Goal: Information Seeking & Learning: Learn about a topic

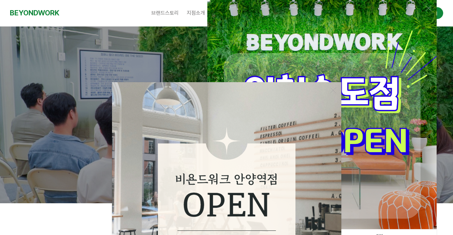
scroll to position [103, 0]
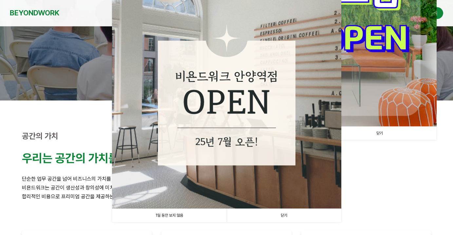
click at [182, 218] on link "1일 동안 보지 않음" at bounding box center [169, 215] width 115 height 13
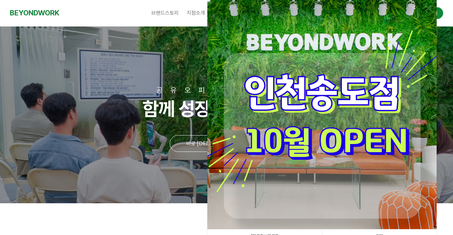
scroll to position [87, 0]
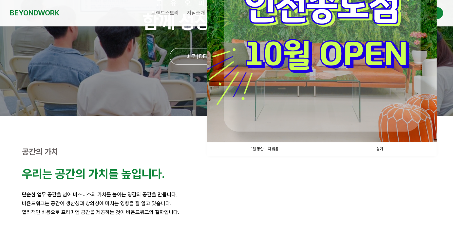
click at [295, 67] on img at bounding box center [321, 27] width 229 height 229
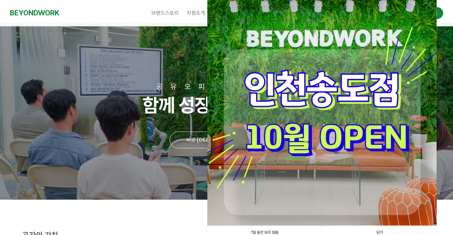
scroll to position [95, 0]
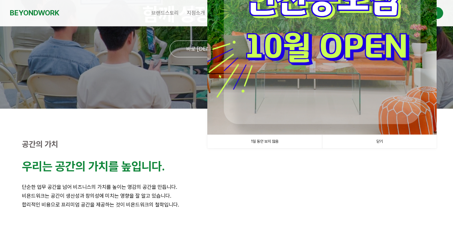
click at [273, 140] on link "1일 동안 보지 않음" at bounding box center [264, 141] width 115 height 13
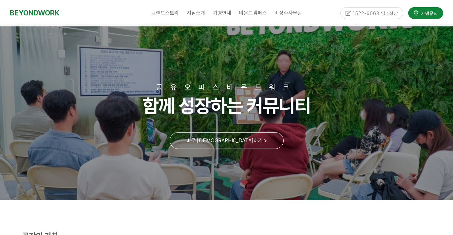
scroll to position [0, 0]
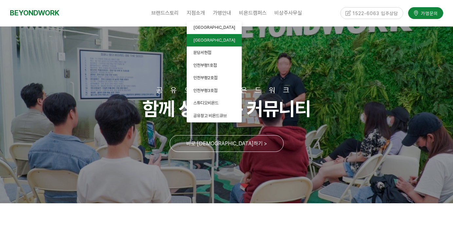
click at [203, 43] on link "[GEOGRAPHIC_DATA]" at bounding box center [214, 40] width 55 height 13
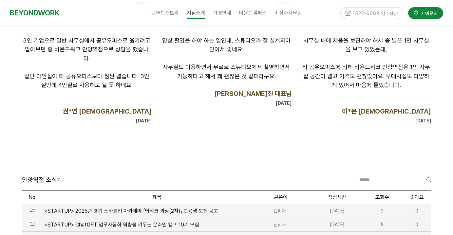
scroll to position [810, 0]
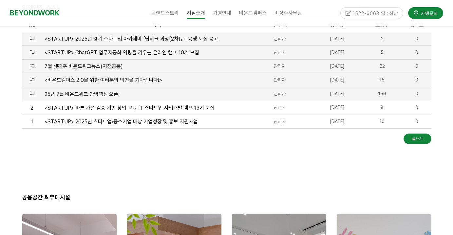
click at [100, 92] on span "25년 7월 비욘드워크 안양역점 오픈!" at bounding box center [82, 94] width 75 height 6
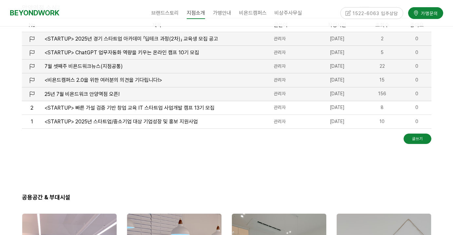
click at [102, 65] on span "7월 셋째주 비욘드워크뉴스(지점공통)" at bounding box center [84, 66] width 78 height 6
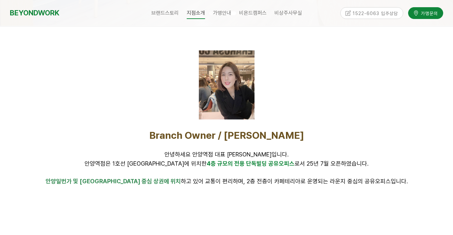
scroll to position [0, 0]
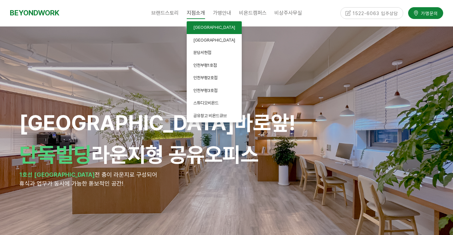
click at [208, 30] on link "[GEOGRAPHIC_DATA]" at bounding box center [214, 27] width 55 height 13
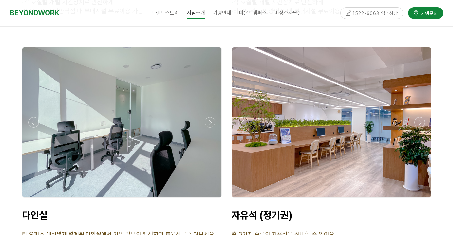
scroll to position [2397, 0]
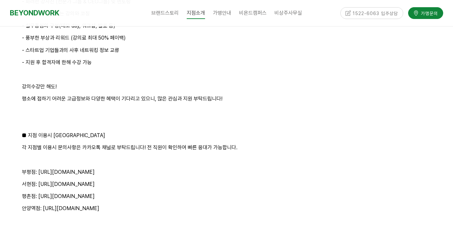
scroll to position [1028, 0]
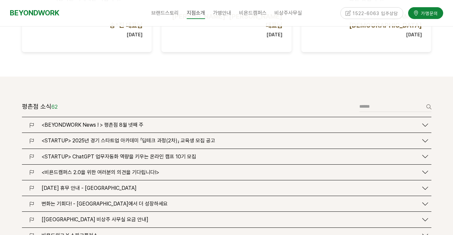
scroll to position [739, 0]
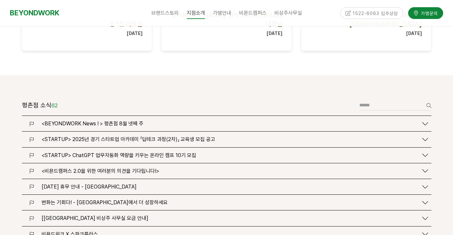
click at [120, 121] on span "<BEYONDWORK News ! > 평촌점 8월 넷째 주" at bounding box center [93, 124] width 102 height 6
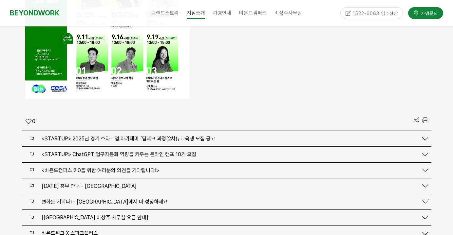
scroll to position [1533, 0]
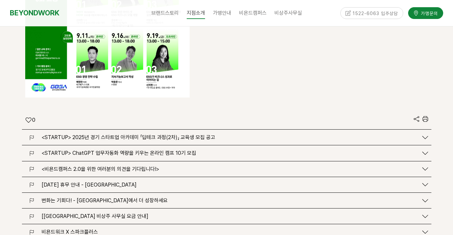
click at [98, 213] on span "[비욘드워크 평촌점 비상주 사무실 요금 안내]" at bounding box center [95, 216] width 107 height 6
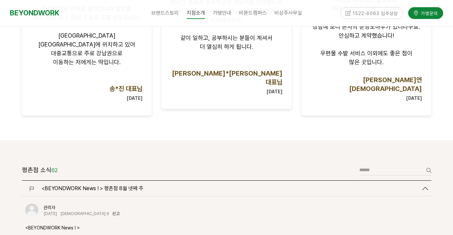
scroll to position [366, 0]
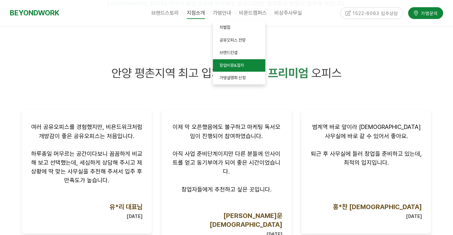
click at [238, 65] on span "창업비용&절차" at bounding box center [232, 65] width 25 height 5
